Goal: Task Accomplishment & Management: Use online tool/utility

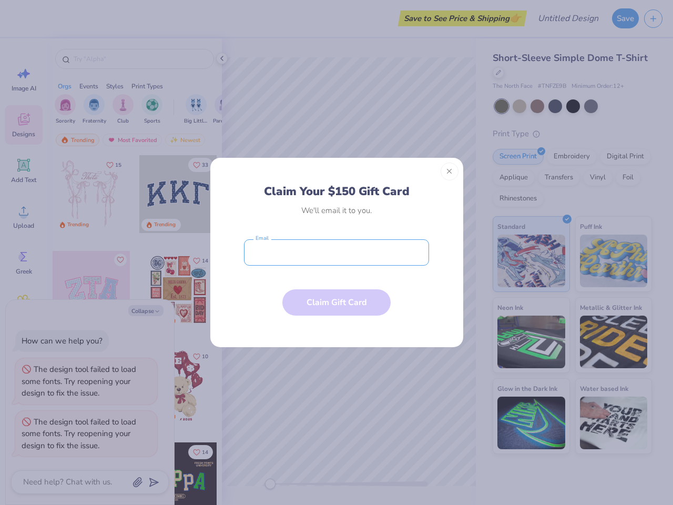
type textarea "x"
click at [337, 253] on input "email" at bounding box center [336, 252] width 185 height 26
click at [450, 172] on button "Close" at bounding box center [450, 172] width 18 height 18
